Goal: Task Accomplishment & Management: Use online tool/utility

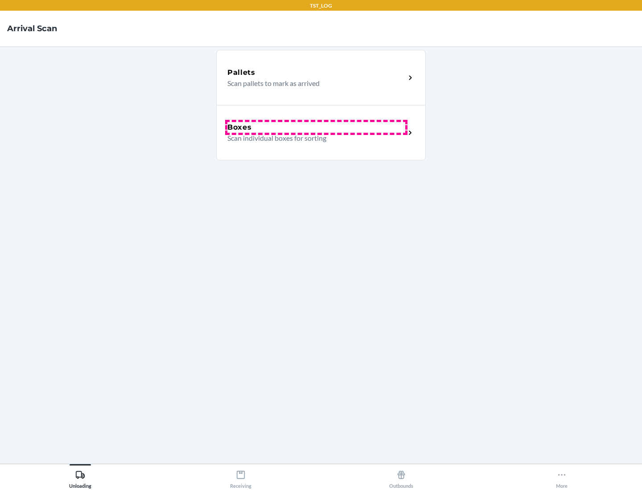
click at [316, 127] on div "Boxes" at bounding box center [316, 127] width 178 height 11
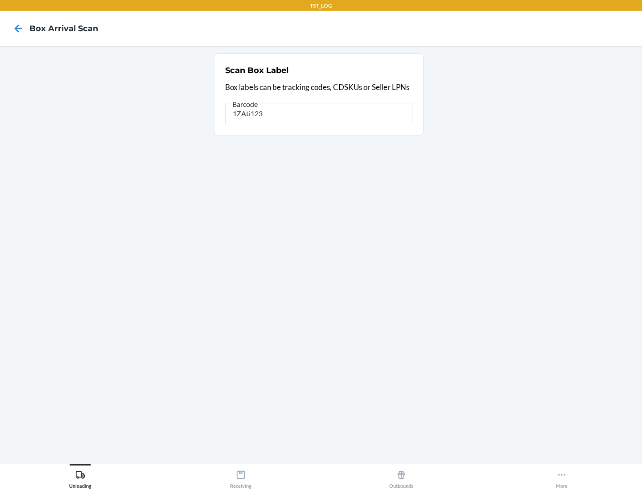
type input "1ZAti123"
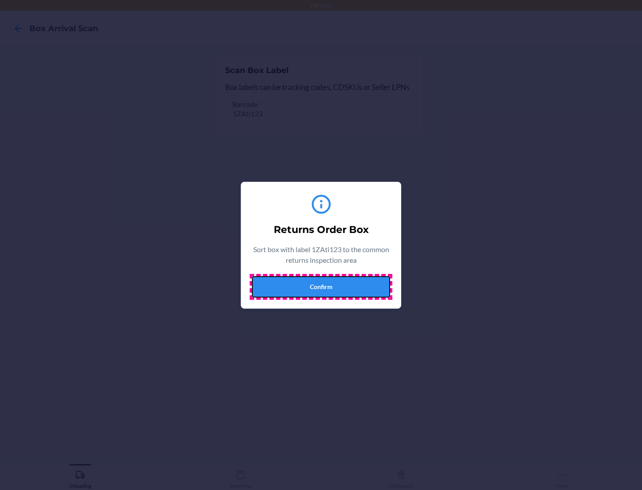
click at [321, 286] on button "Confirm" at bounding box center [321, 286] width 138 height 21
